Goal: Information Seeking & Learning: Find specific fact

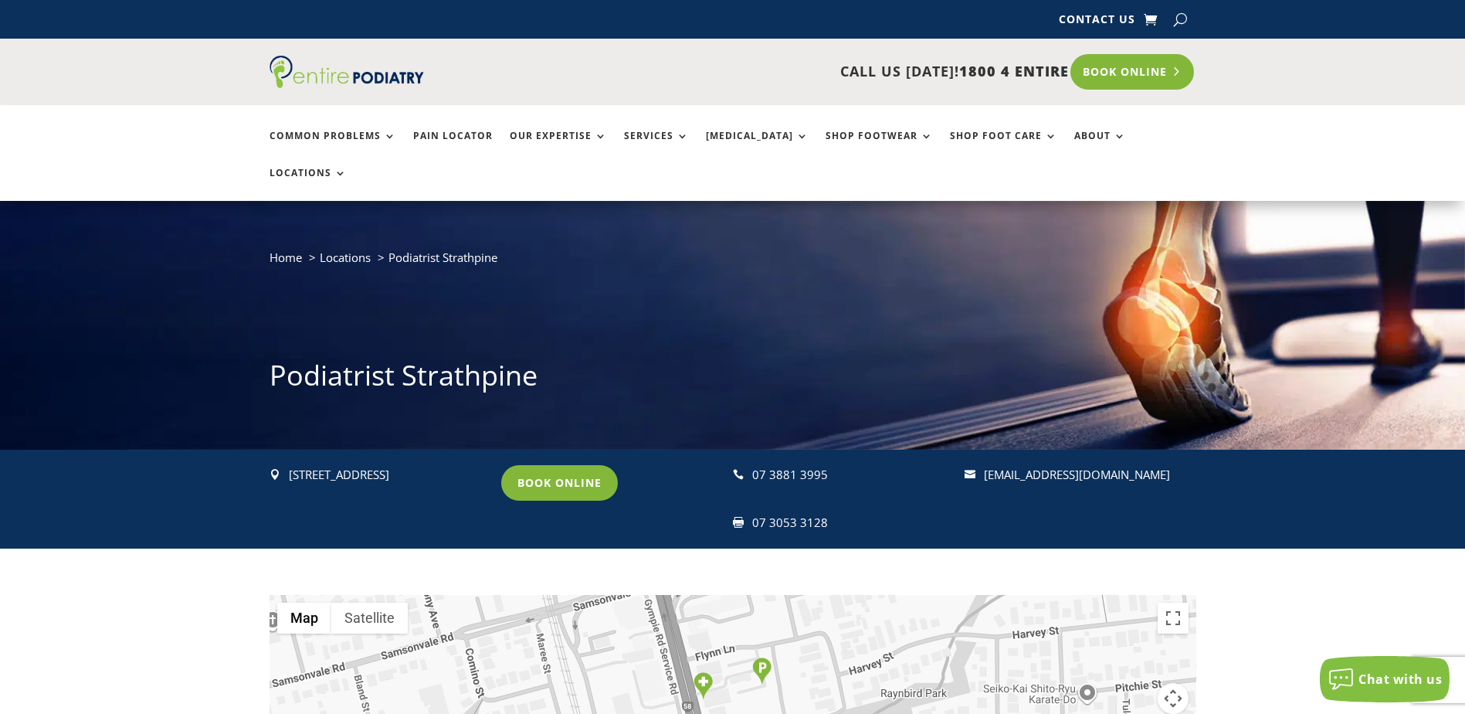
click at [1110, 59] on link "Book Online" at bounding box center [1132, 72] width 124 height 36
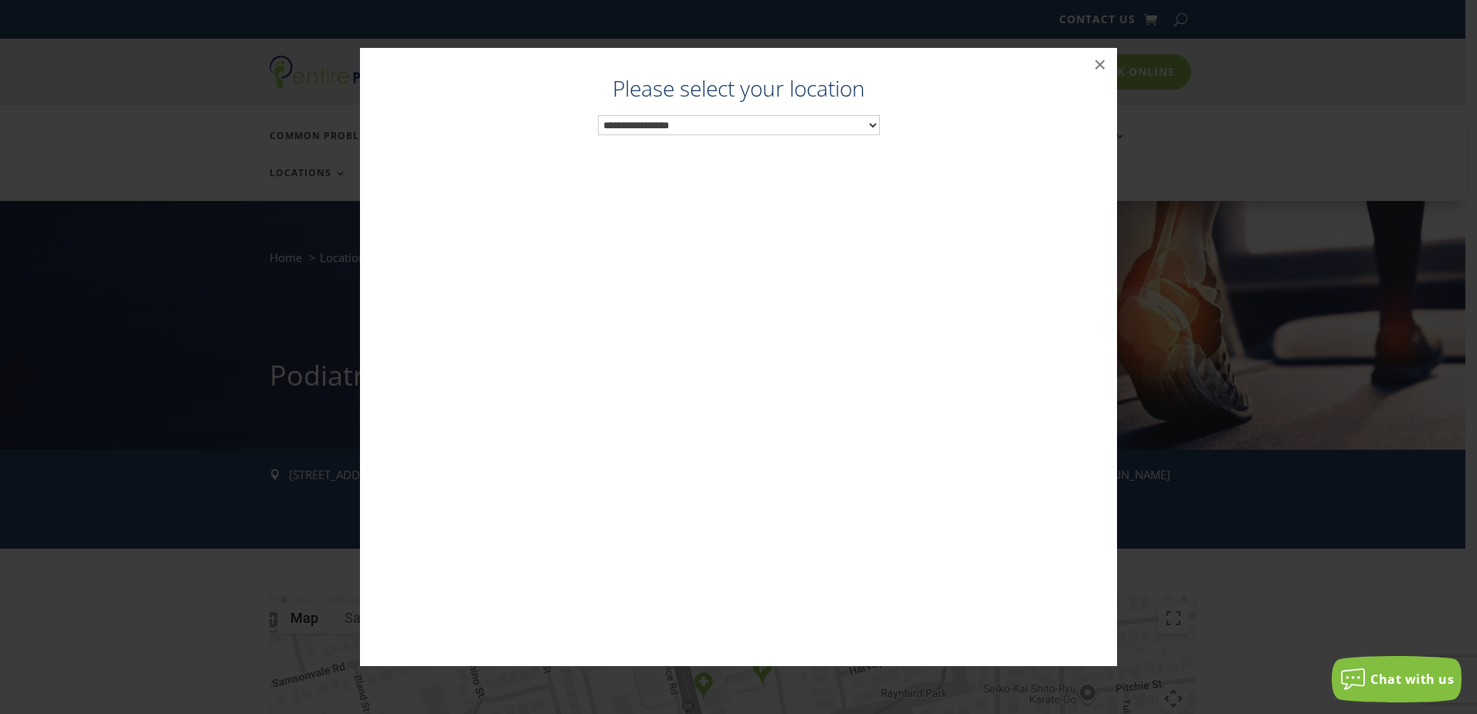
drag, startPoint x: 768, startPoint y: 126, endPoint x: 774, endPoint y: 137, distance: 12.5
click at [768, 125] on select "**********" at bounding box center [739, 125] width 282 height 20
click at [1097, 66] on button "×" at bounding box center [1100, 65] width 34 height 34
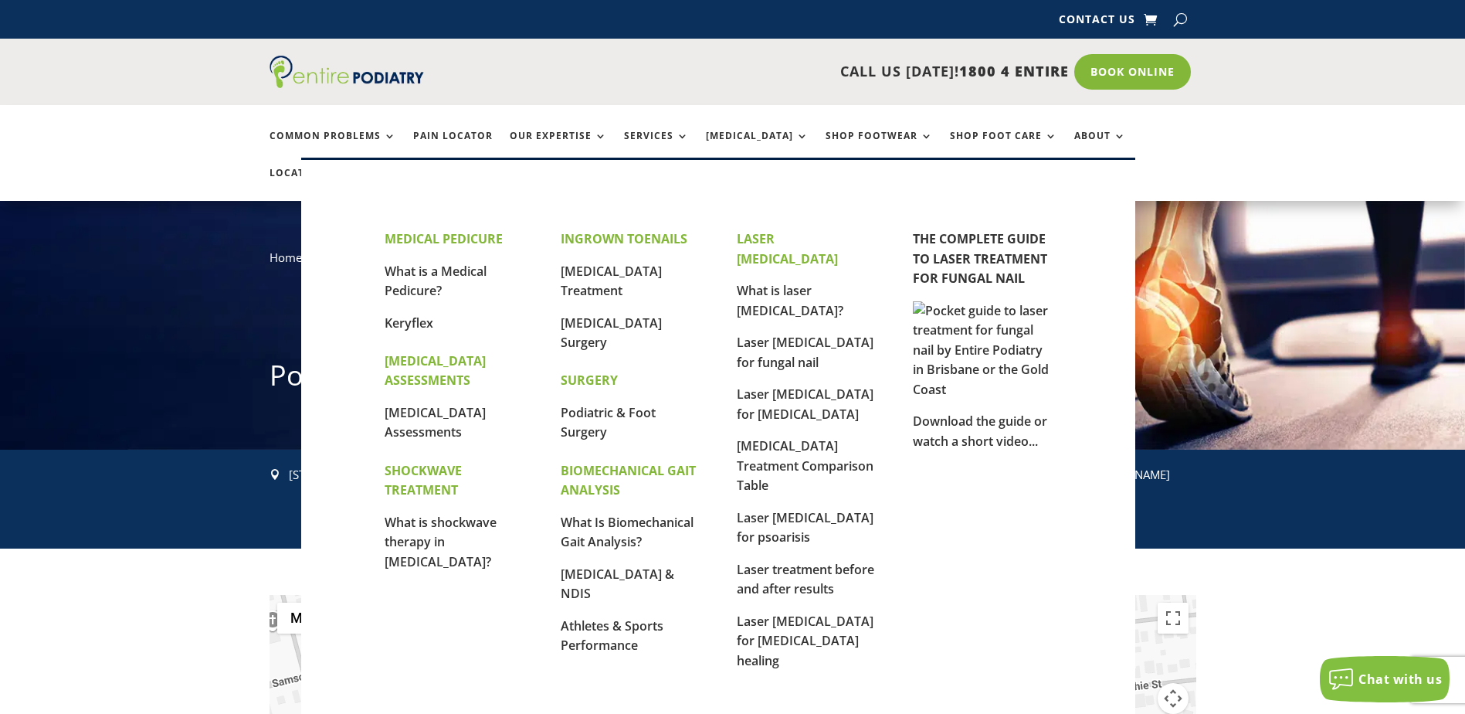
click at [418, 281] on p "What is a Medical Pedicure?" at bounding box center [454, 288] width 139 height 52
click at [426, 276] on link "What is a Medical Pedicure?" at bounding box center [436, 281] width 102 height 37
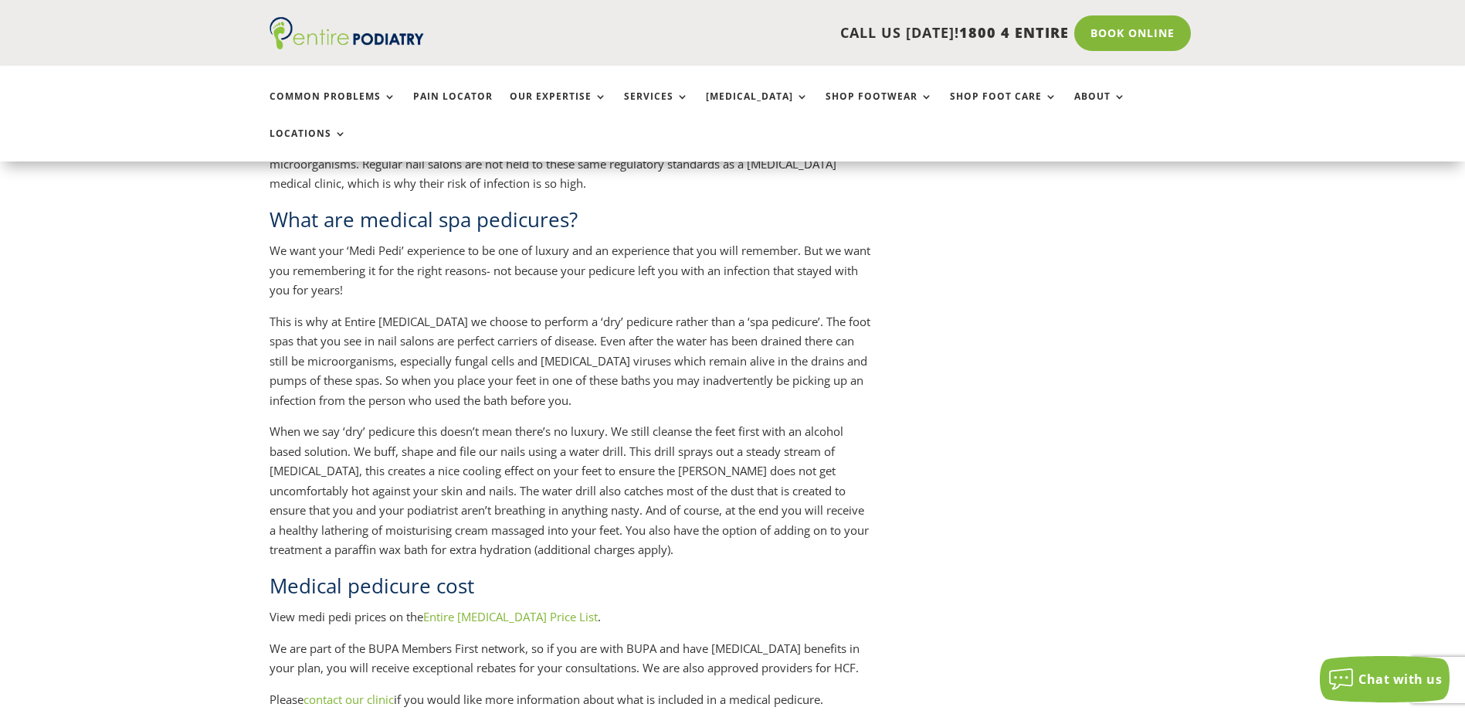
scroll to position [1854, 0]
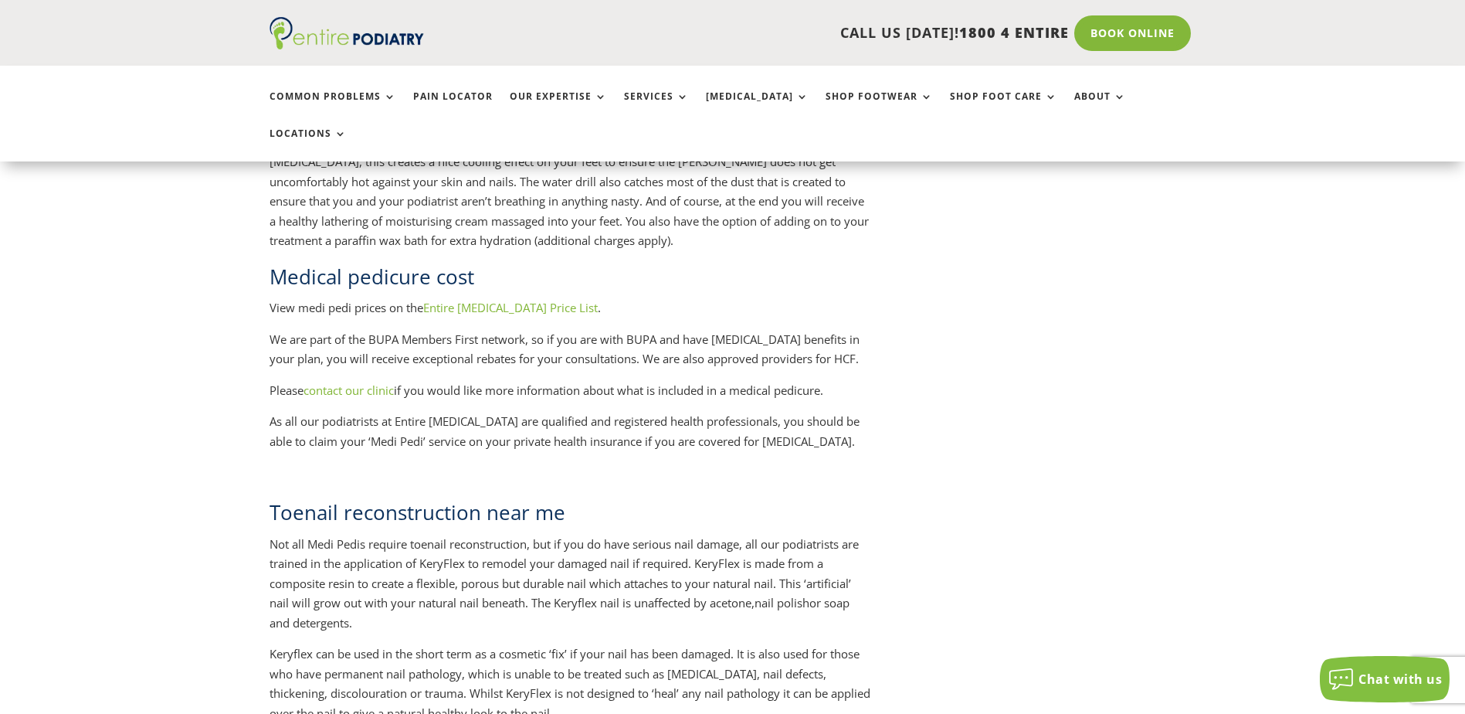
click at [534, 300] on link "Entire [MEDICAL_DATA] Price List" at bounding box center [510, 307] width 175 height 15
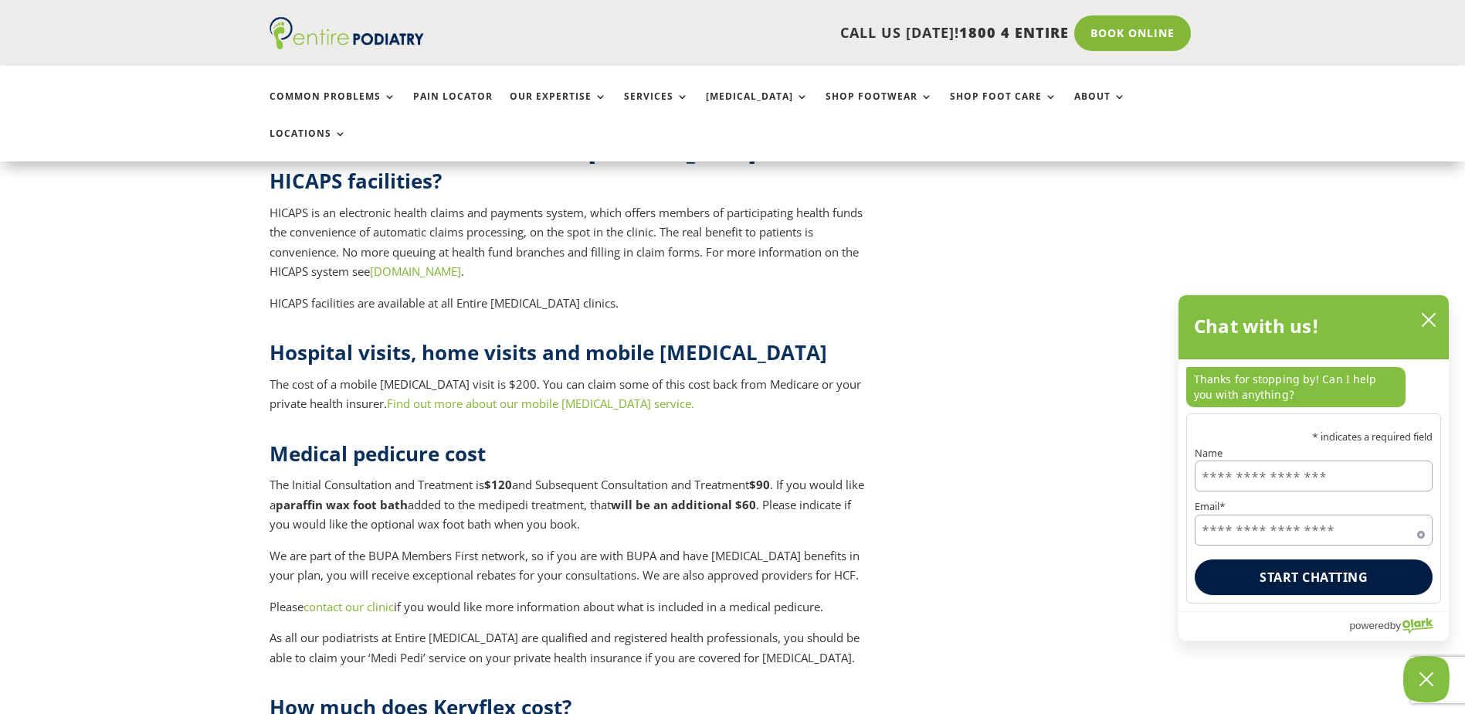
scroll to position [6118, 0]
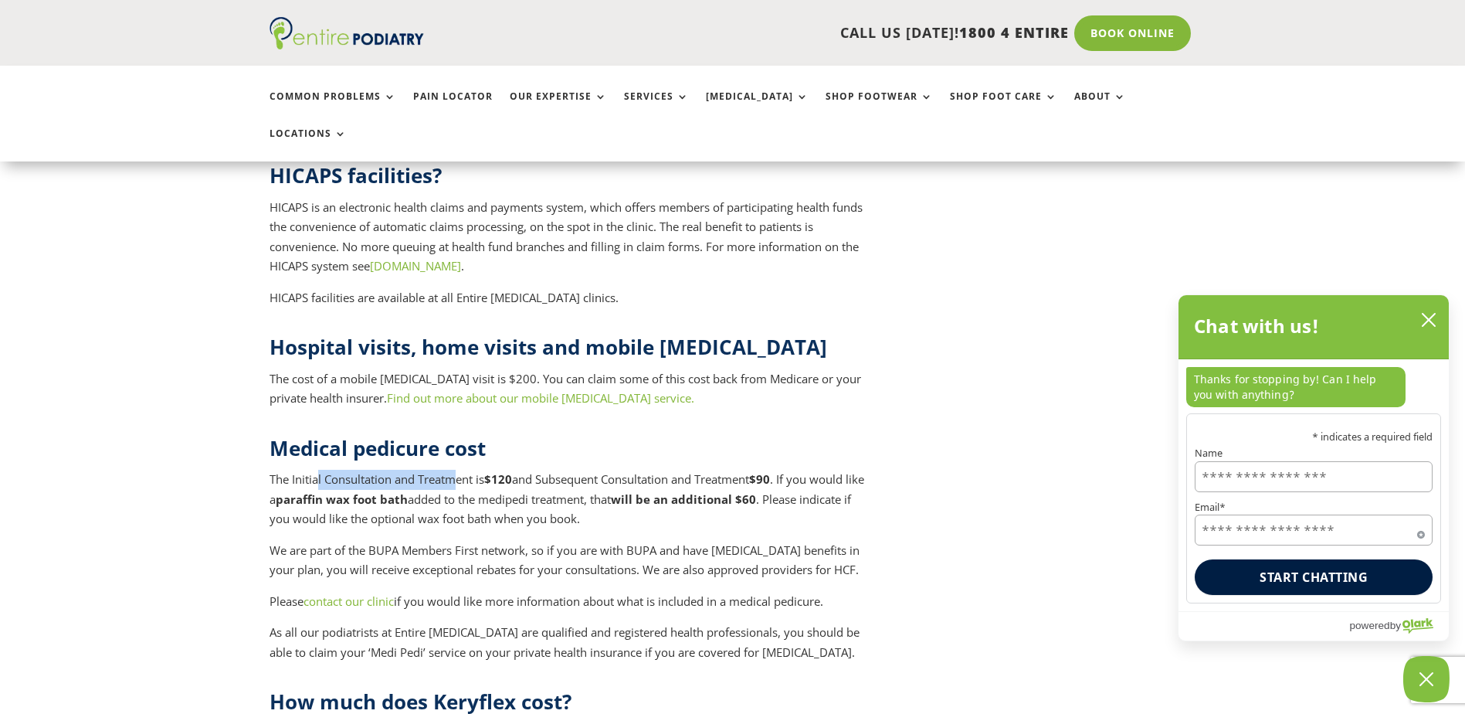
drag, startPoint x: 317, startPoint y: 314, endPoint x: 458, endPoint y: 320, distance: 141.4
click at [458, 470] on p "The Initial Consultation and Treatment is $120 and Subsequent Consultation and …" at bounding box center [570, 505] width 601 height 71
drag, startPoint x: 502, startPoint y: 317, endPoint x: 521, endPoint y: 317, distance: 19.3
click at [521, 470] on p "The Initial Consultation and Treatment is $120 and Subsequent Consultation and …" at bounding box center [570, 505] width 601 height 71
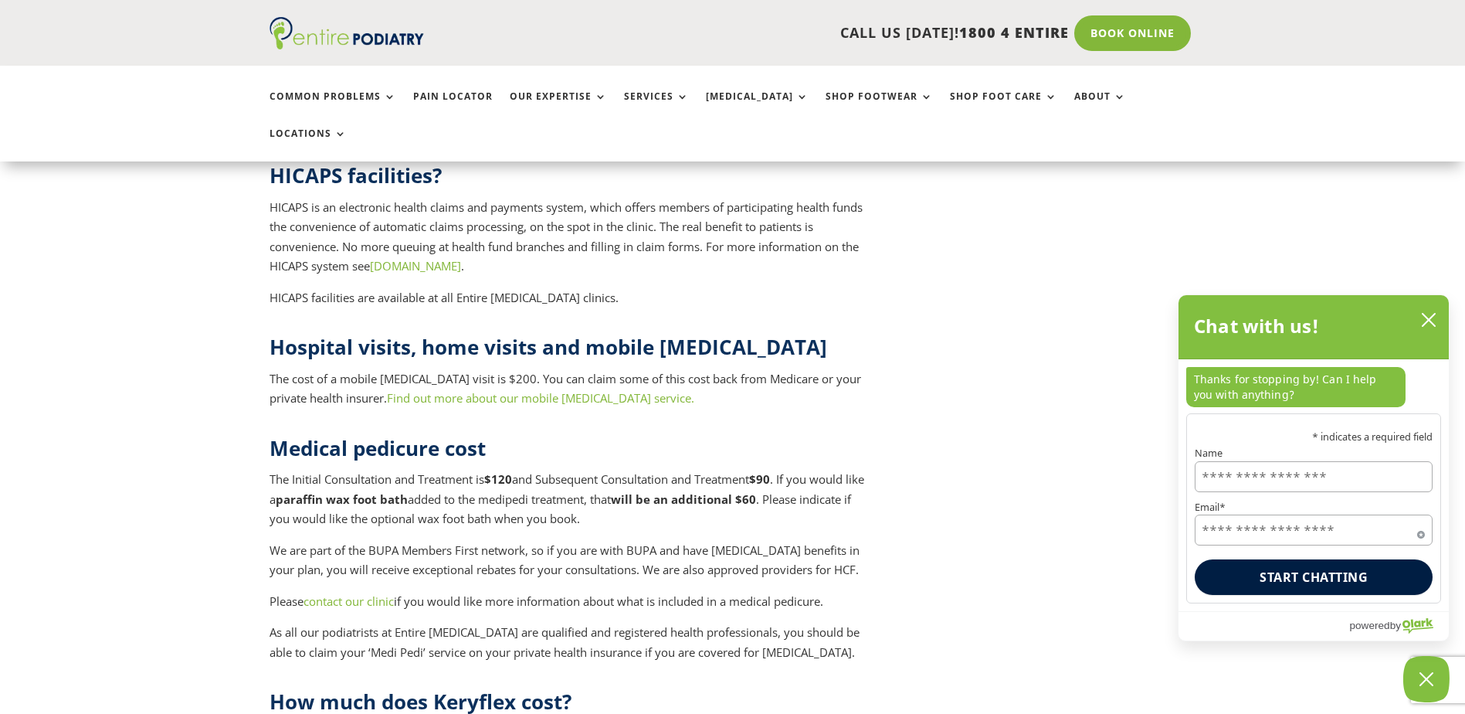
drag, startPoint x: 521, startPoint y: 317, endPoint x: 614, endPoint y: 319, distance: 92.7
click at [614, 470] on p "The Initial Consultation and Treatment is $120 and Subsequent Consultation and …" at bounding box center [570, 505] width 601 height 71
drag, startPoint x: 558, startPoint y: 312, endPoint x: 661, endPoint y: 314, distance: 102.7
click at [661, 470] on p "The Initial Consultation and Treatment is $120 and Subsequent Consultation and …" at bounding box center [570, 505] width 601 height 71
drag, startPoint x: 661, startPoint y: 314, endPoint x: 687, endPoint y: 319, distance: 26.1
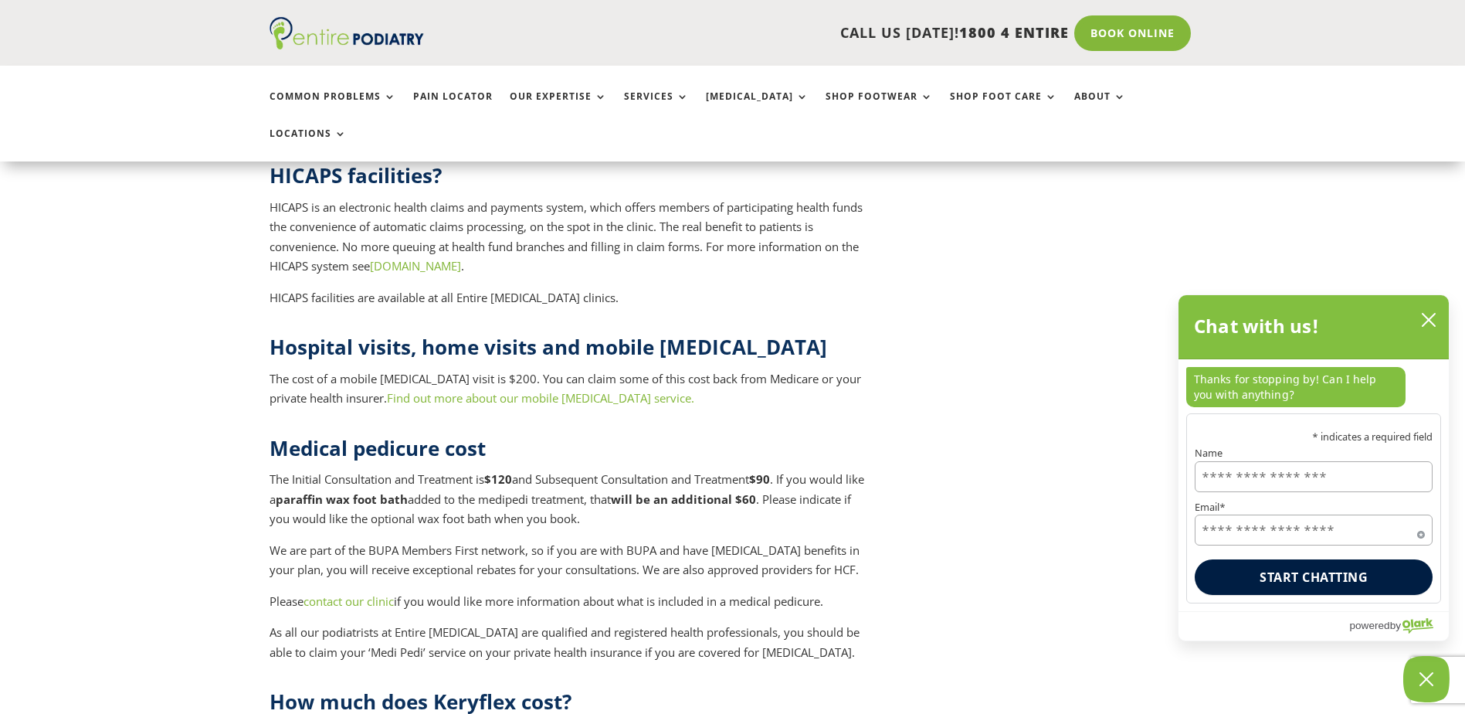
click at [687, 470] on p "The Initial Consultation and Treatment is $120 and Subsequent Consultation and …" at bounding box center [570, 505] width 601 height 71
drag, startPoint x: 301, startPoint y: 333, endPoint x: 368, endPoint y: 335, distance: 67.2
click at [368, 470] on p "The Initial Consultation and Treatment is $120 and Subsequent Consultation and …" at bounding box center [570, 505] width 601 height 71
drag, startPoint x: 368, startPoint y: 335, endPoint x: 405, endPoint y: 336, distance: 37.1
click at [404, 491] on strong "paraffin wax foot bath" at bounding box center [342, 498] width 132 height 15
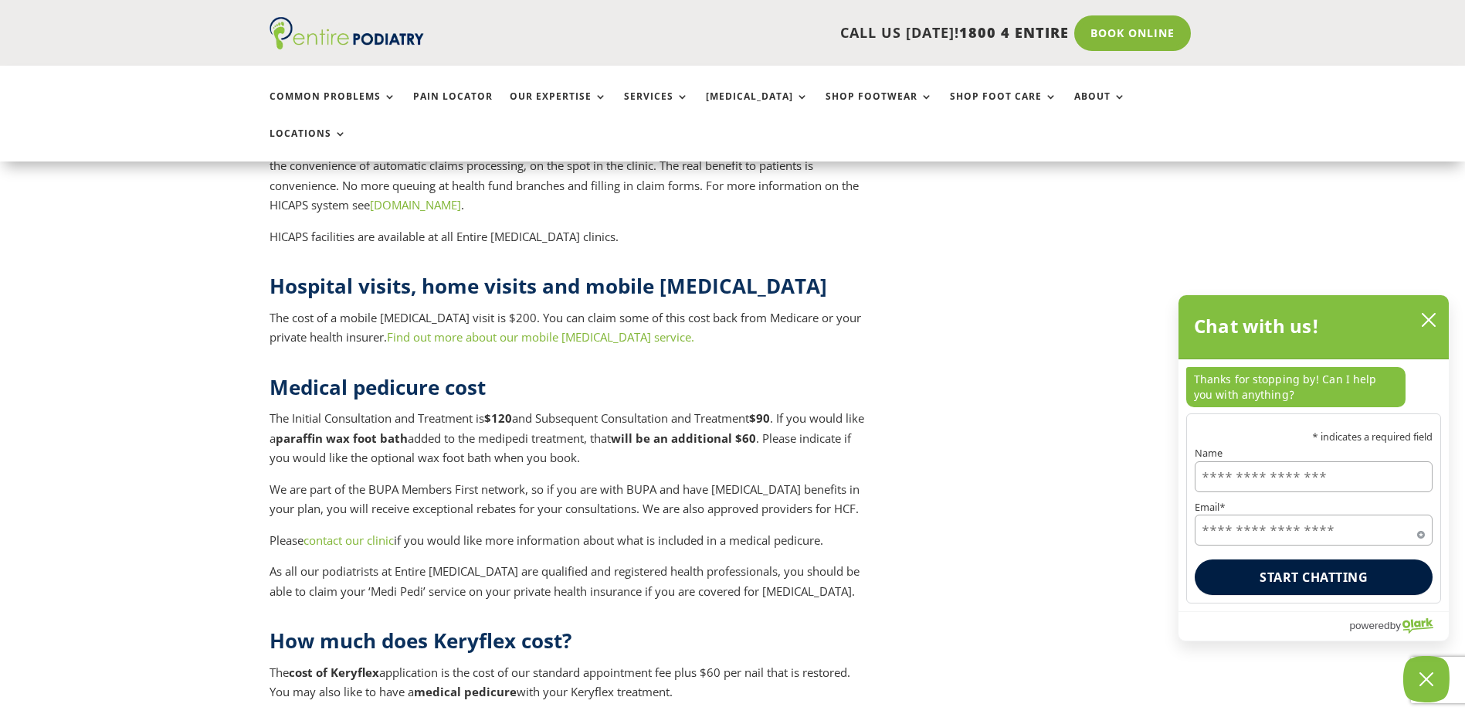
scroll to position [6179, 0]
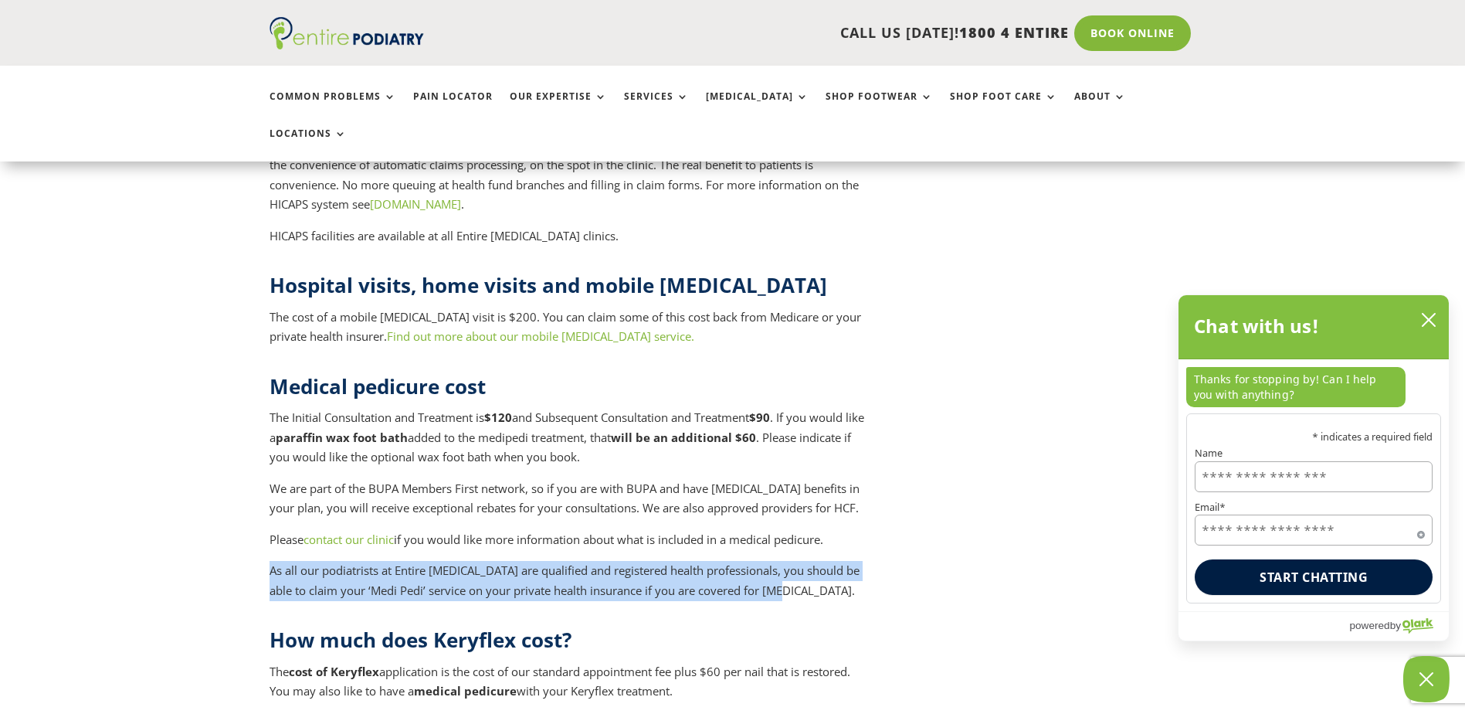
drag, startPoint x: 270, startPoint y: 405, endPoint x: 796, endPoint y: 436, distance: 526.8
click at [796, 561] on p "As all our podiatrists at Entire Podiatry are qualified and registered health p…" at bounding box center [570, 580] width 601 height 39
